Goal: Navigation & Orientation: Go to known website

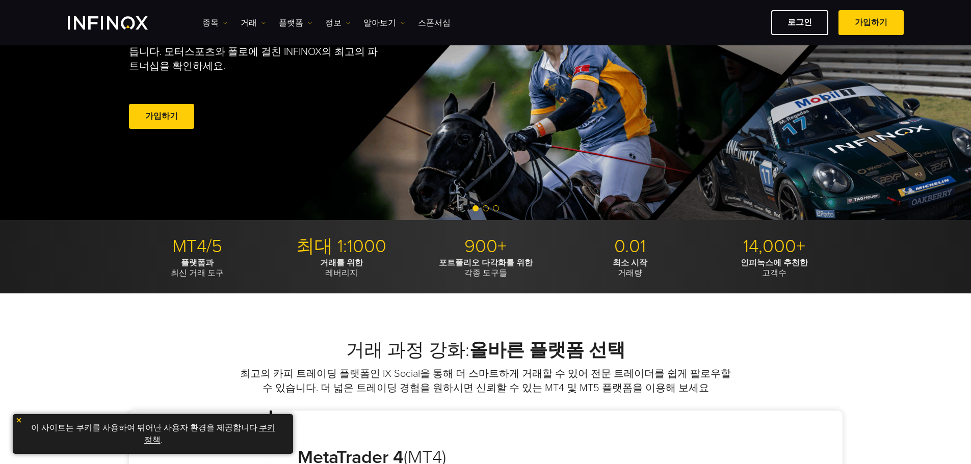
scroll to position [258, 0]
